Goal: Transaction & Acquisition: Obtain resource

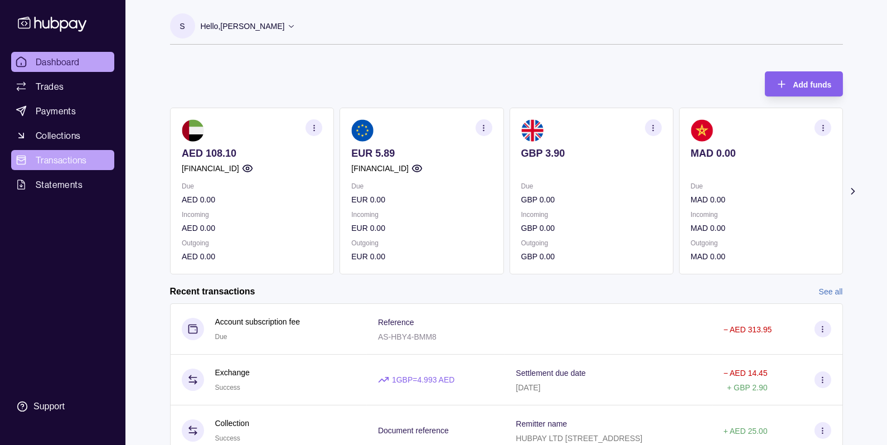
click at [69, 162] on span "Transactions" at bounding box center [61, 159] width 51 height 13
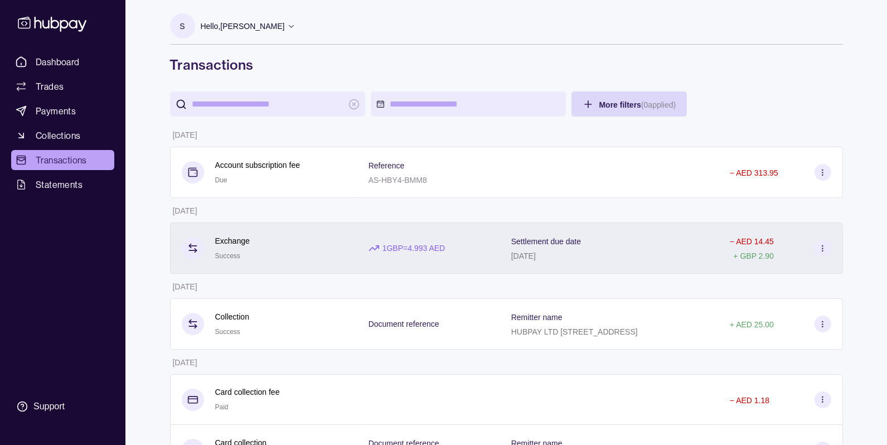
click at [442, 258] on div "1 GBP = 4.993 AED" at bounding box center [428, 247] width 143 height 51
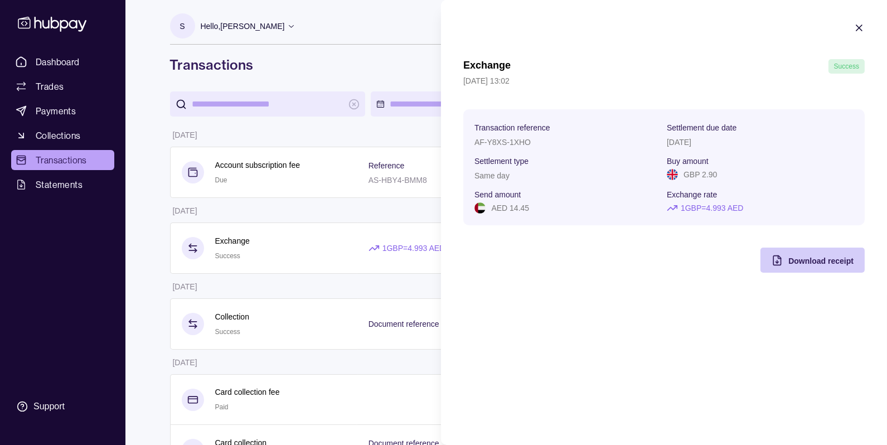
click at [819, 259] on span "Download receipt" at bounding box center [820, 260] width 65 height 9
click at [860, 26] on icon "button" at bounding box center [859, 28] width 6 height 6
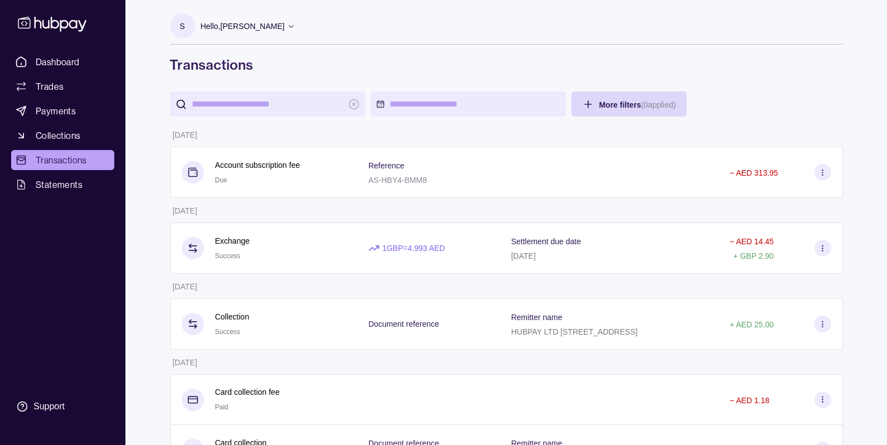
click at [254, 24] on p "Hello, [PERSON_NAME]" at bounding box center [243, 26] width 84 height 12
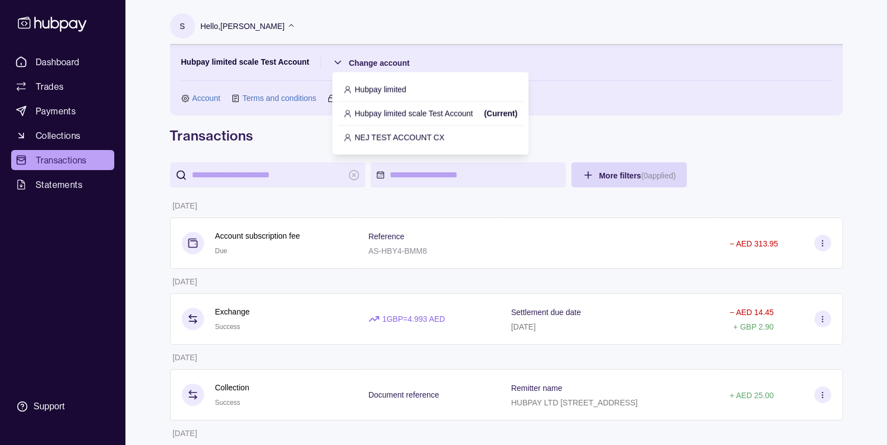
click at [400, 95] on p "Hubpay limited" at bounding box center [381, 89] width 52 height 12
